Goal: Check status: Check status

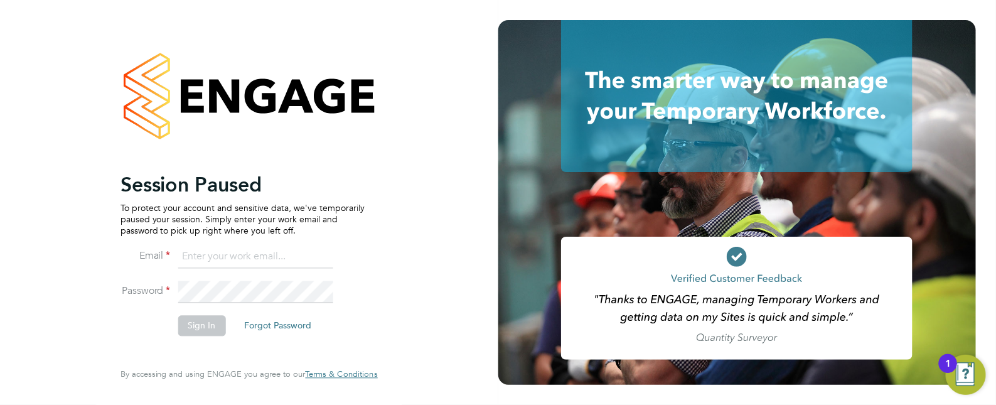
type input "Leanne.Rayner@setsquarerecruitment.com"
click at [203, 324] on button "Sign In" at bounding box center [202, 326] width 48 height 20
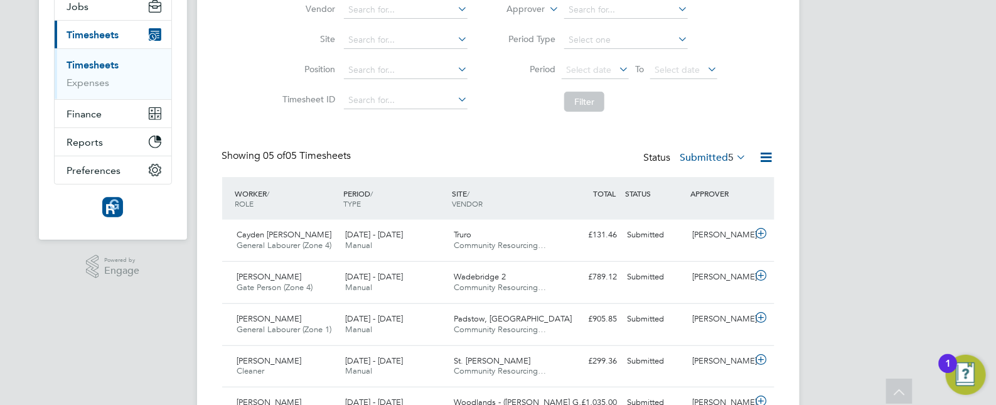
scroll to position [156, 0]
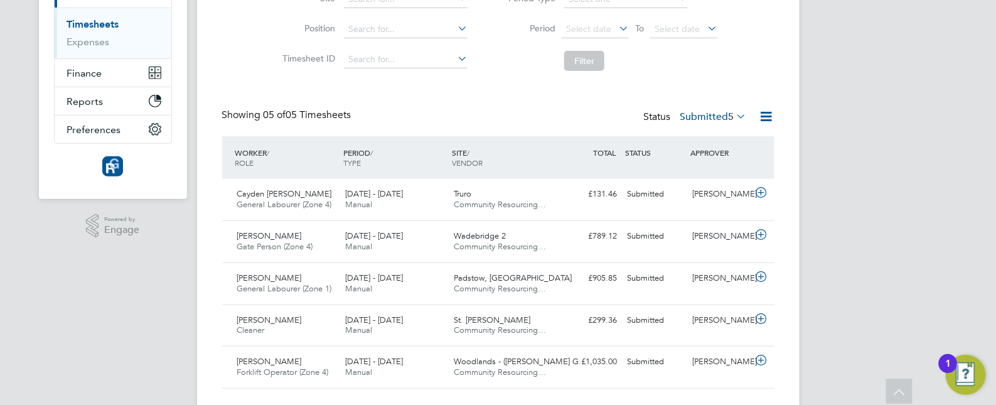
scroll to position [176, 0]
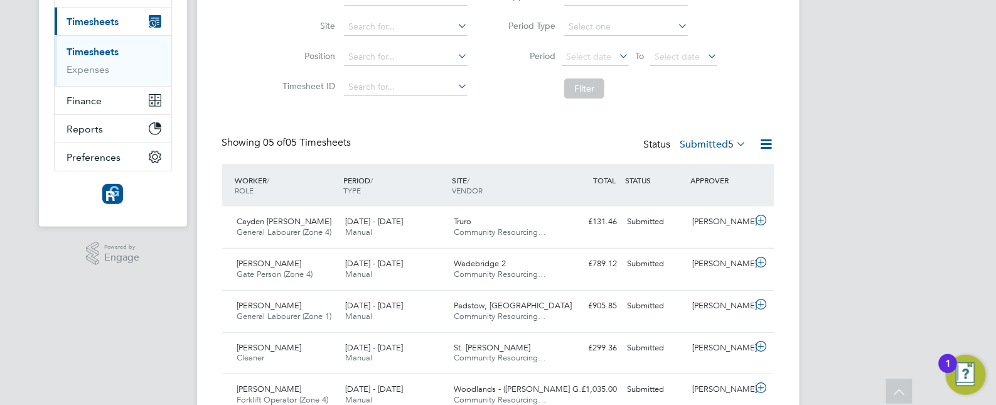
scroll to position [172, 0]
click at [694, 138] on label "Submitted 5" at bounding box center [713, 142] width 66 height 13
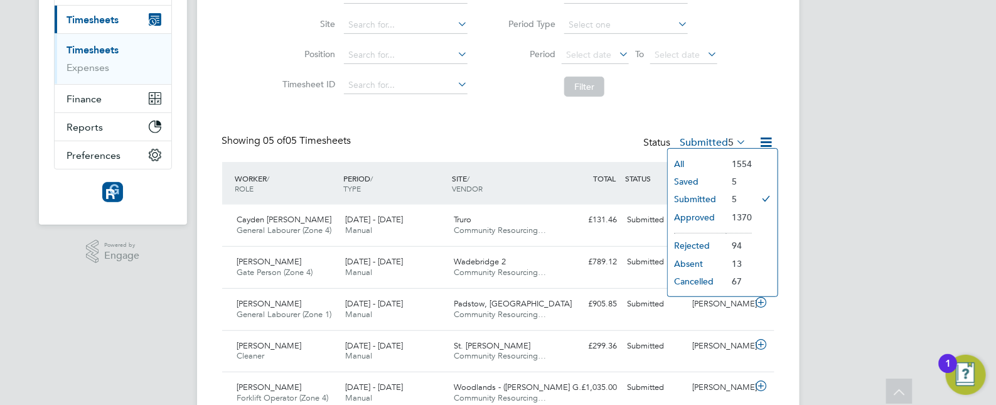
click at [605, 45] on li "Period Select date To Select date" at bounding box center [608, 55] width 250 height 30
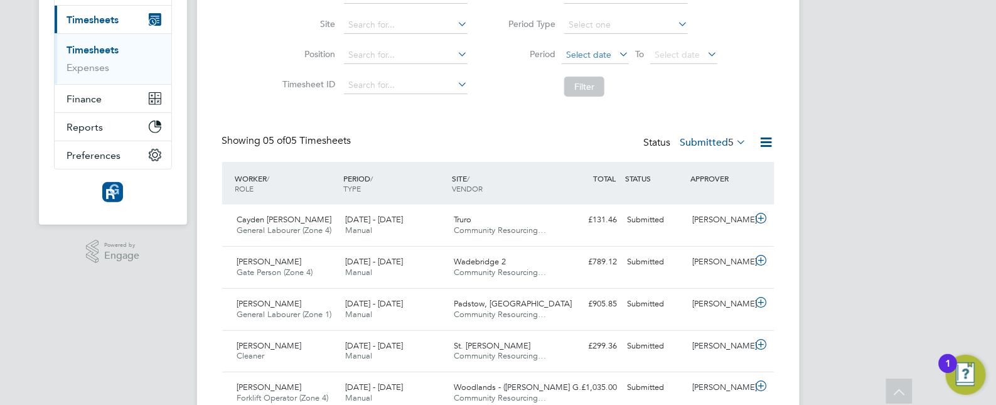
click at [603, 48] on span "Select date" at bounding box center [594, 55] width 67 height 17
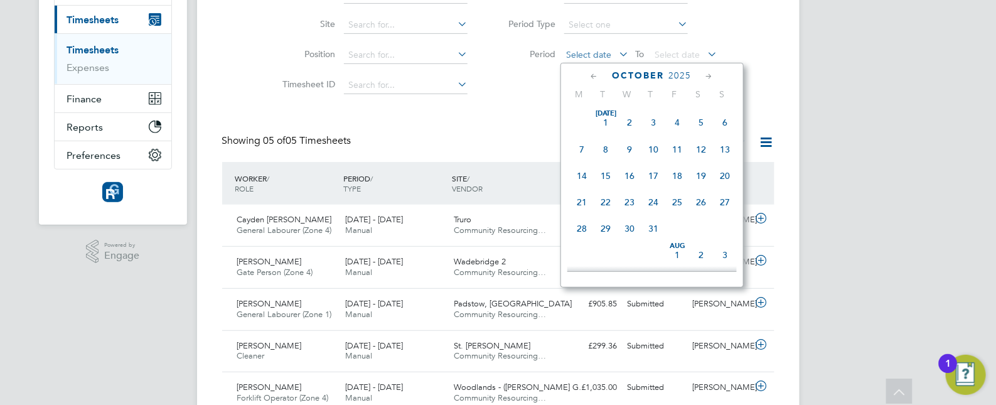
scroll to position [358, 0]
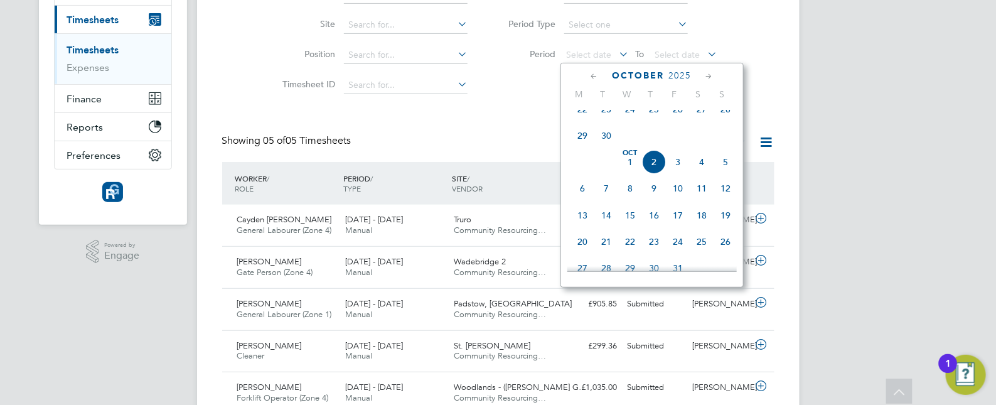
click at [583, 121] on span "22" at bounding box center [582, 109] width 24 height 24
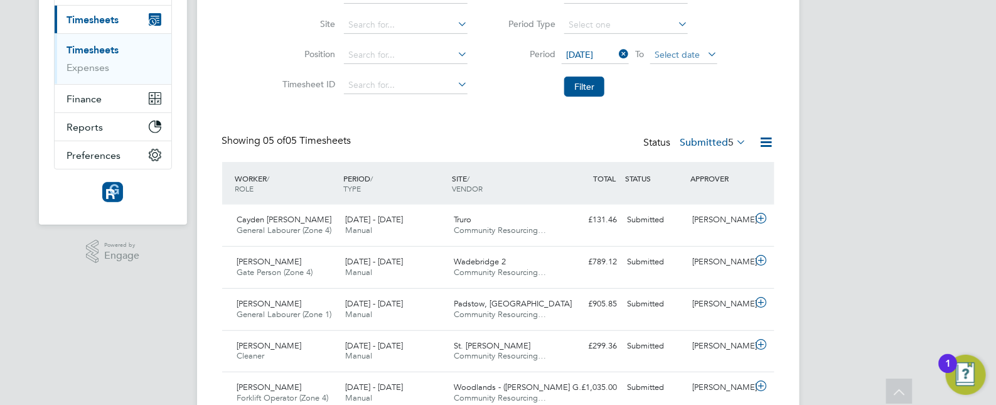
click at [657, 51] on span "Select date" at bounding box center [676, 54] width 45 height 11
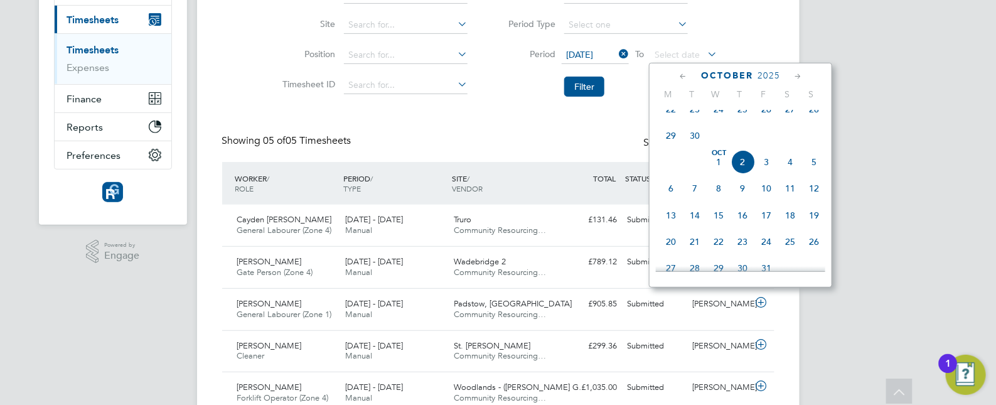
click at [812, 121] on span "28" at bounding box center [814, 109] width 24 height 24
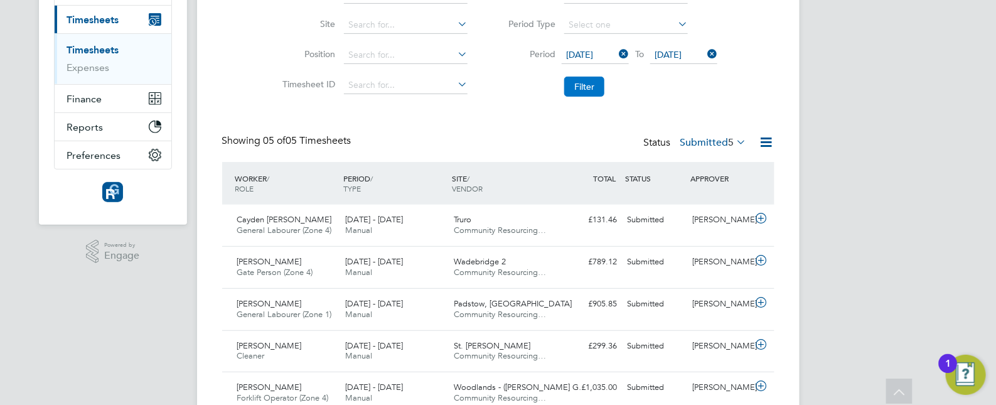
click at [586, 91] on button "Filter" at bounding box center [584, 87] width 40 height 20
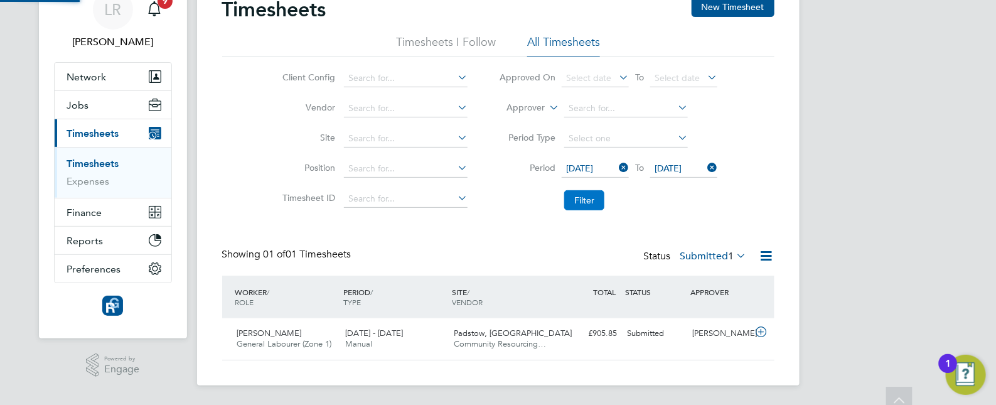
scroll to position [31, 109]
click at [706, 257] on label "Submitted 1" at bounding box center [713, 256] width 66 height 13
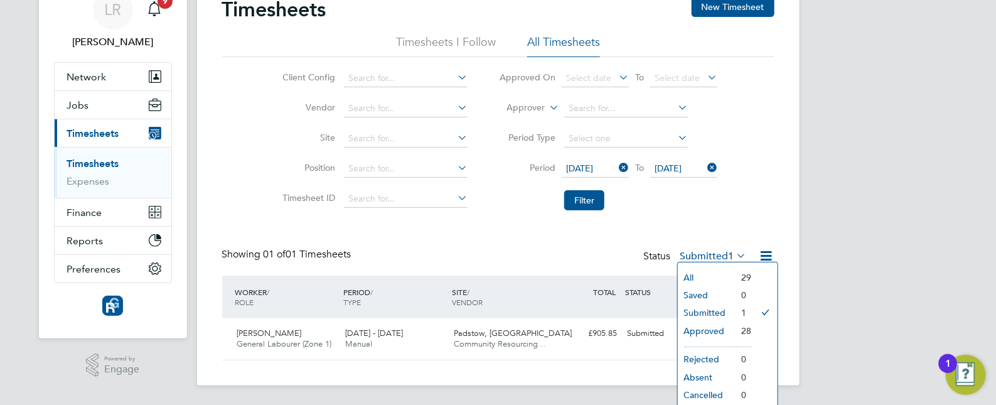
click at [616, 168] on icon at bounding box center [616, 168] width 0 height 18
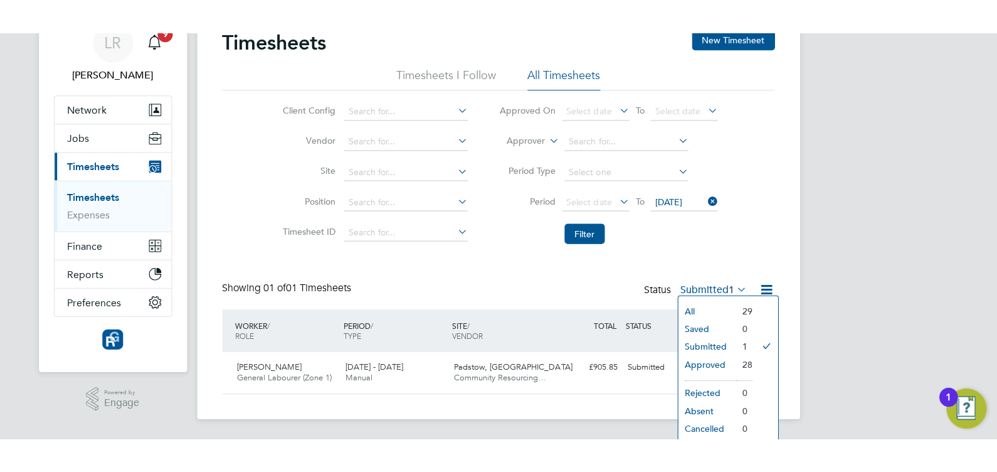
scroll to position [0, 0]
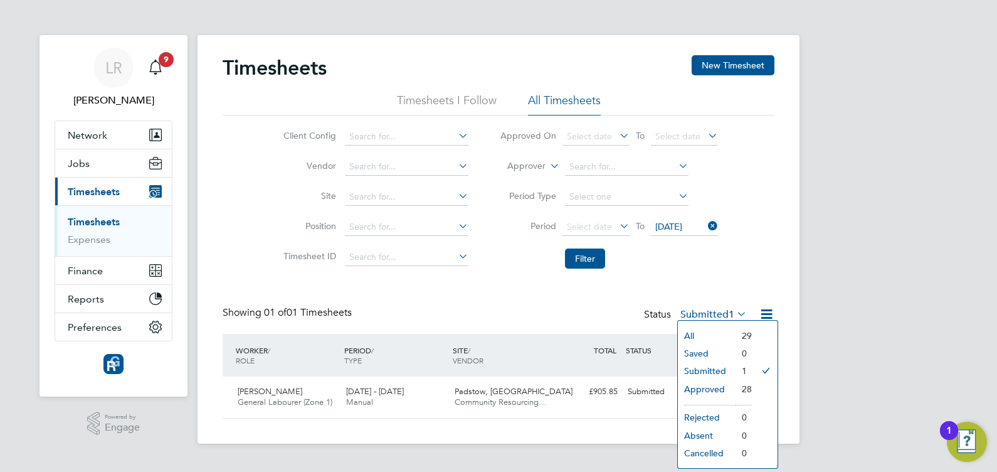
click at [705, 383] on li "Approved" at bounding box center [707, 389] width 58 height 18
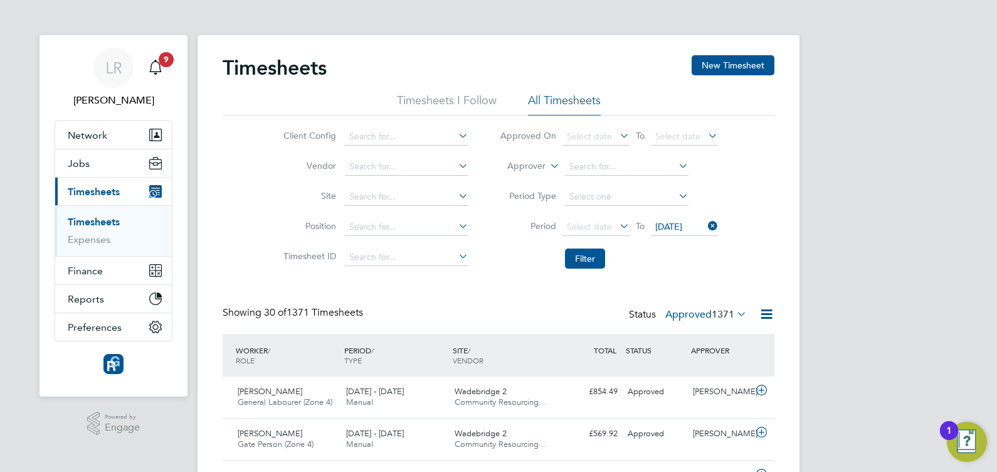
scroll to position [31, 109]
click at [615, 223] on span "Select date" at bounding box center [596, 227] width 67 height 17
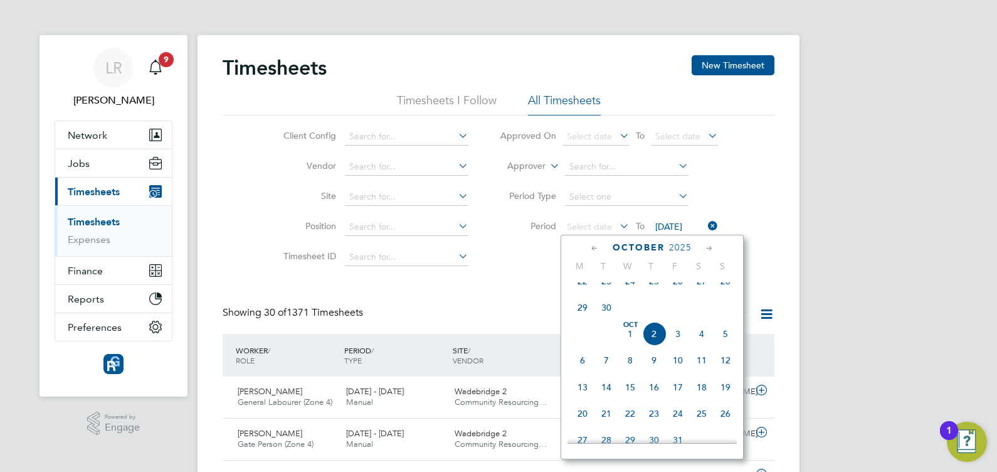
click at [580, 289] on span "22" at bounding box center [583, 281] width 24 height 24
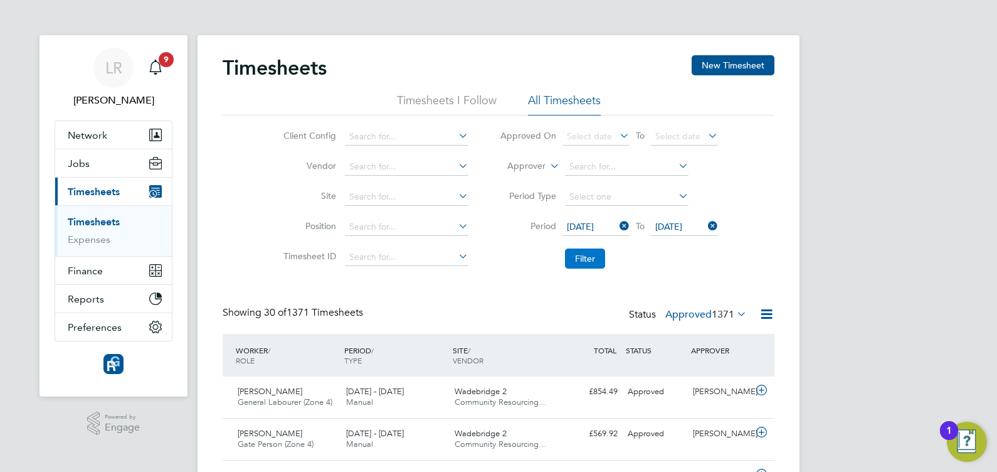
click at [571, 257] on button "Filter" at bounding box center [585, 258] width 40 height 20
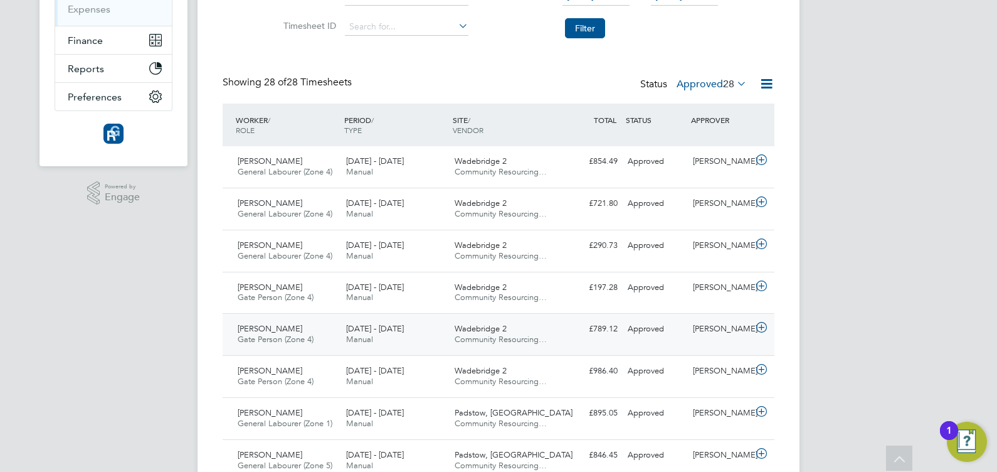
click at [434, 332] on div "22 - 28 Sep 2025 Manual" at bounding box center [395, 334] width 109 height 31
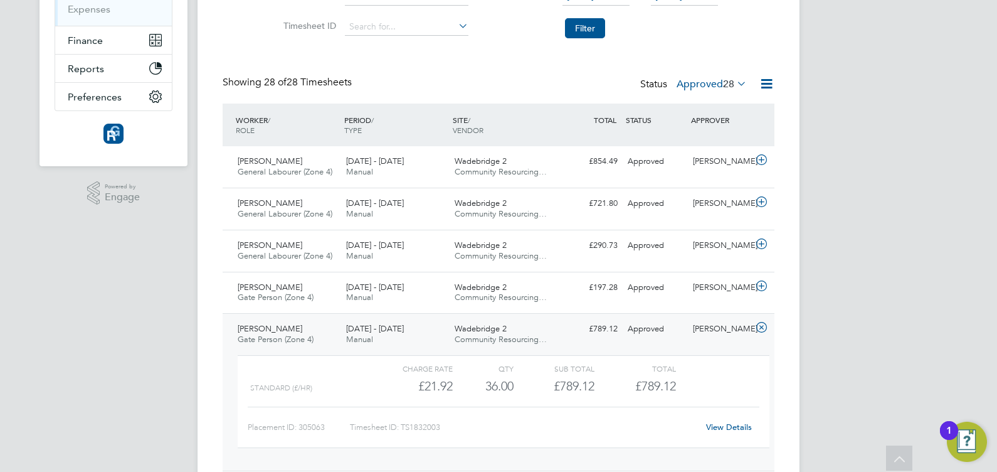
click at [717, 404] on link "View Details" at bounding box center [729, 427] width 46 height 11
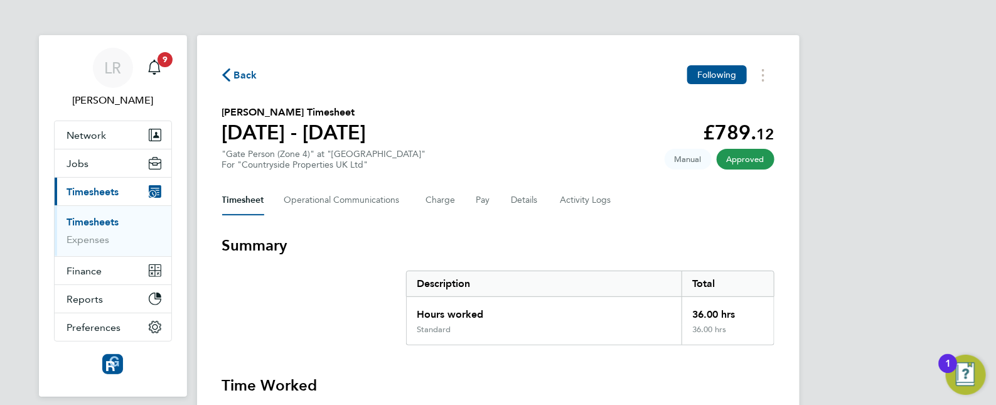
click at [222, 72] on icon "button" at bounding box center [226, 74] width 8 height 13
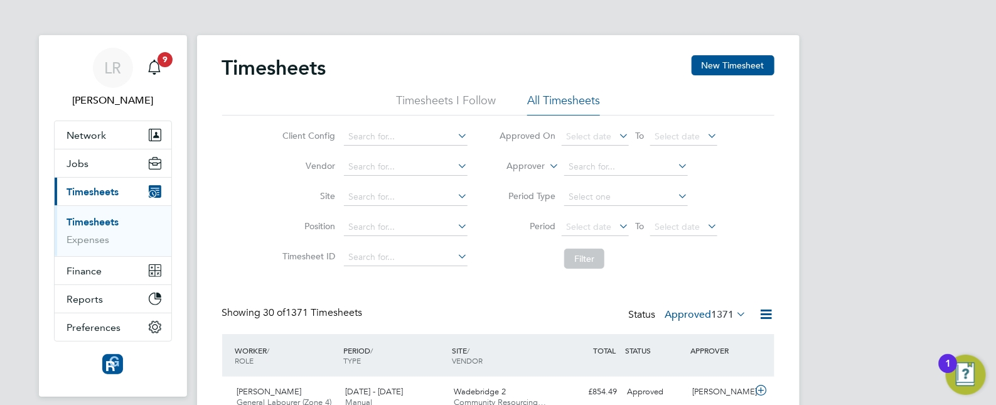
click at [676, 312] on label "Approved 1371" at bounding box center [706, 314] width 82 height 13
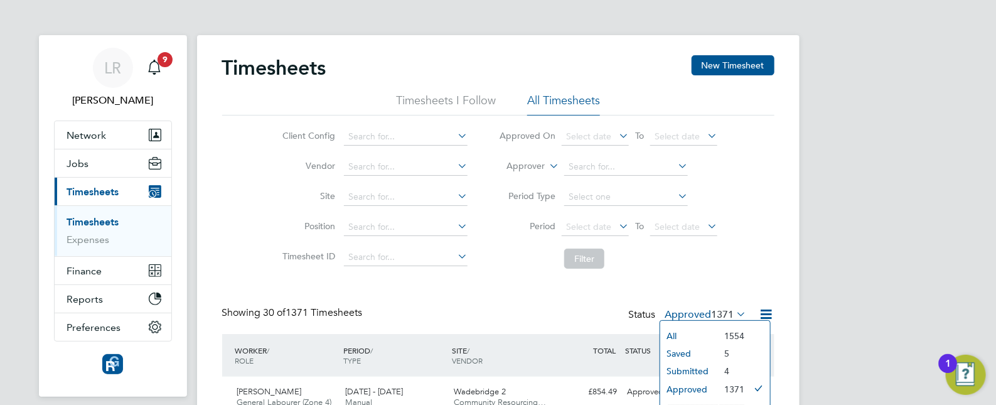
click at [683, 371] on li "Submitted" at bounding box center [689, 371] width 58 height 18
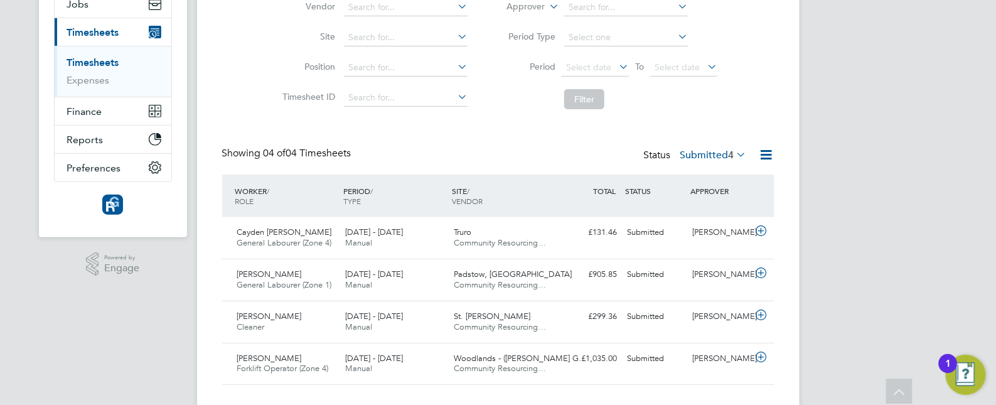
click at [715, 152] on label "Submitted 4" at bounding box center [713, 155] width 66 height 13
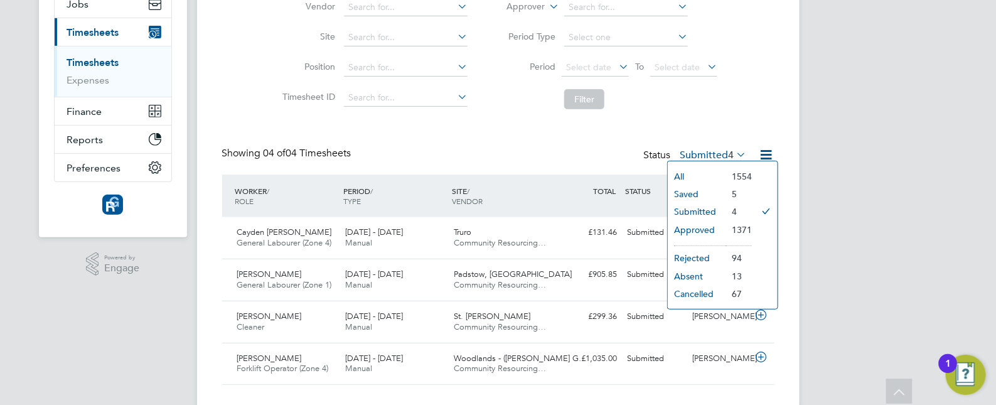
click at [700, 208] on li "Submitted" at bounding box center [696, 212] width 58 height 18
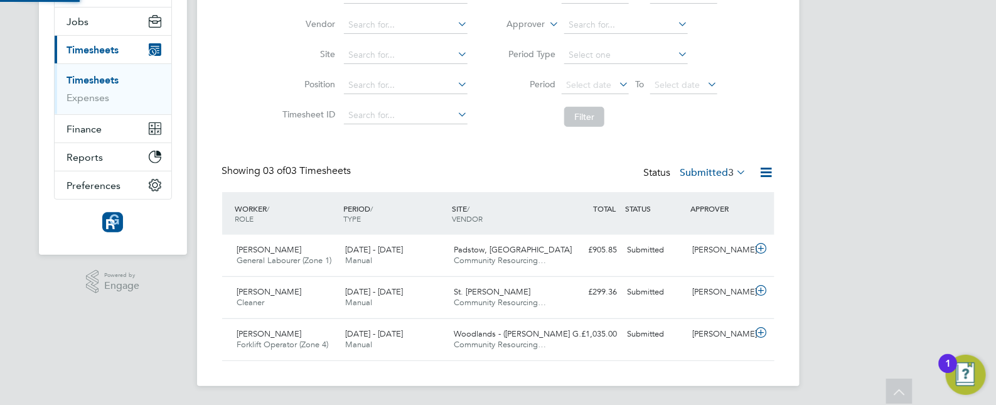
scroll to position [6, 6]
click at [878, 168] on div "LR Leanne Rayner Notifications 10 Applications: Network Team Members Businesses…" at bounding box center [498, 132] width 996 height 548
